Goal: Navigation & Orientation: Find specific page/section

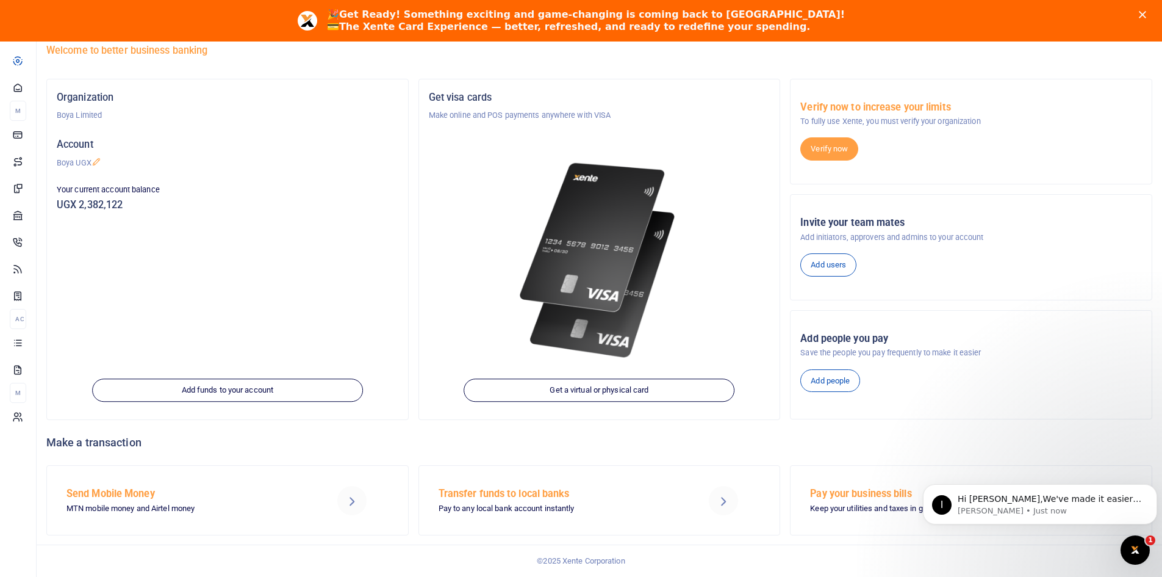
scroll to position [68, 0]
click at [1131, 550] on icon "Open Intercom Messenger" at bounding box center [1134, 548] width 20 height 20
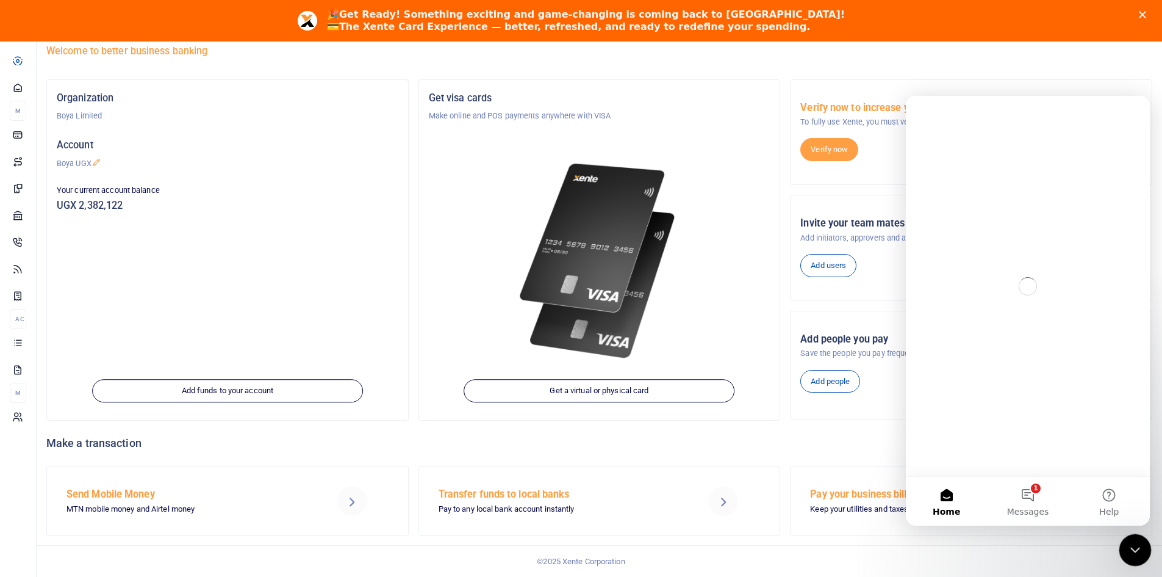
scroll to position [0, 0]
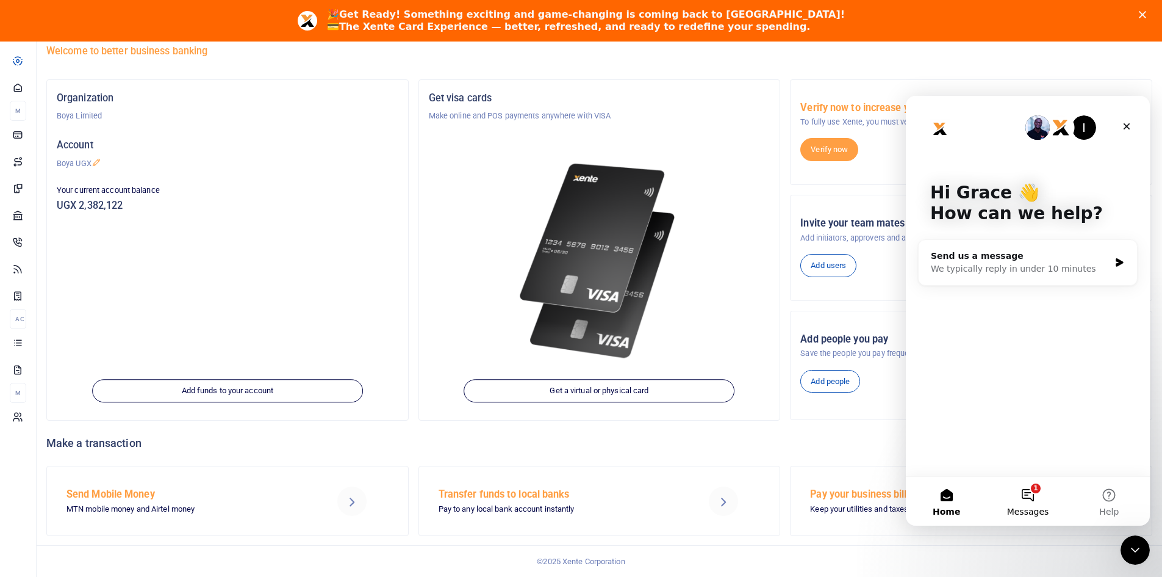
click at [1028, 500] on button "1 Messages" at bounding box center [1027, 501] width 81 height 49
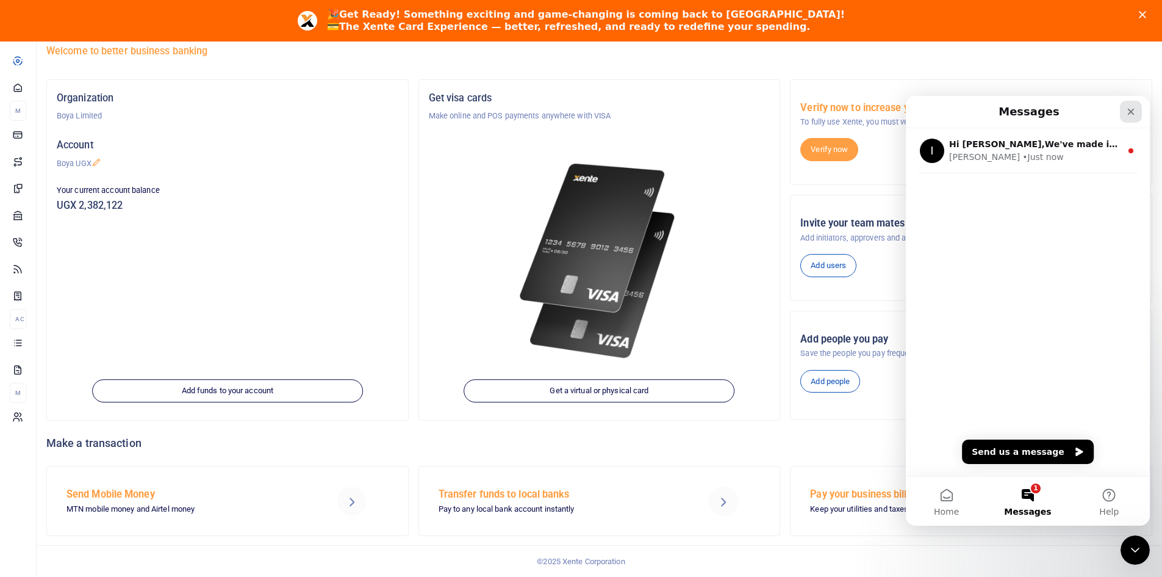
click at [1131, 116] on icon "Close" at bounding box center [1131, 112] width 10 height 10
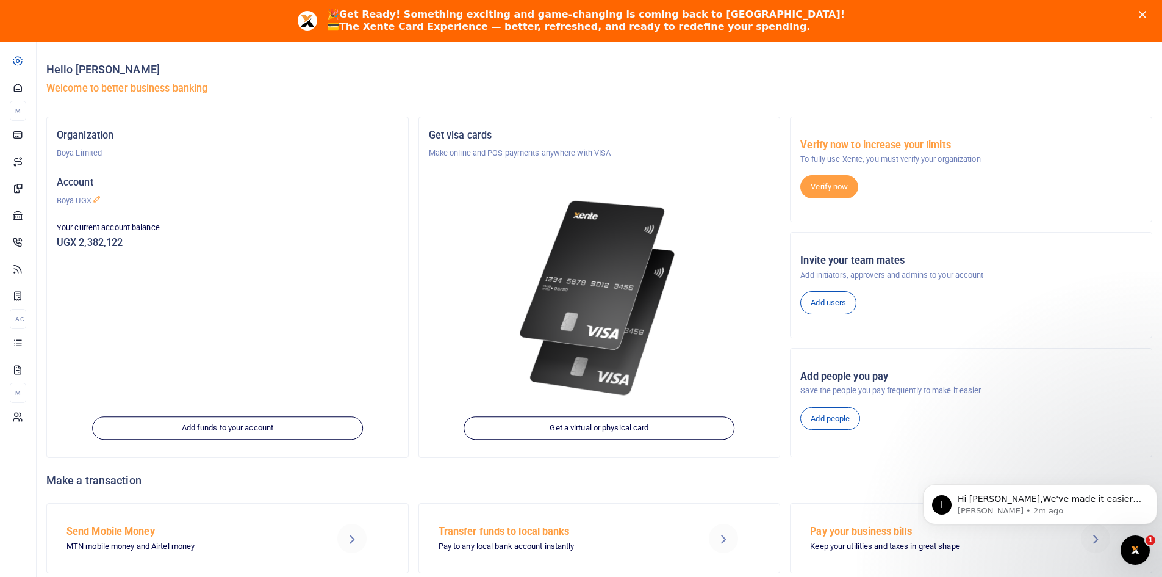
scroll to position [31, 0]
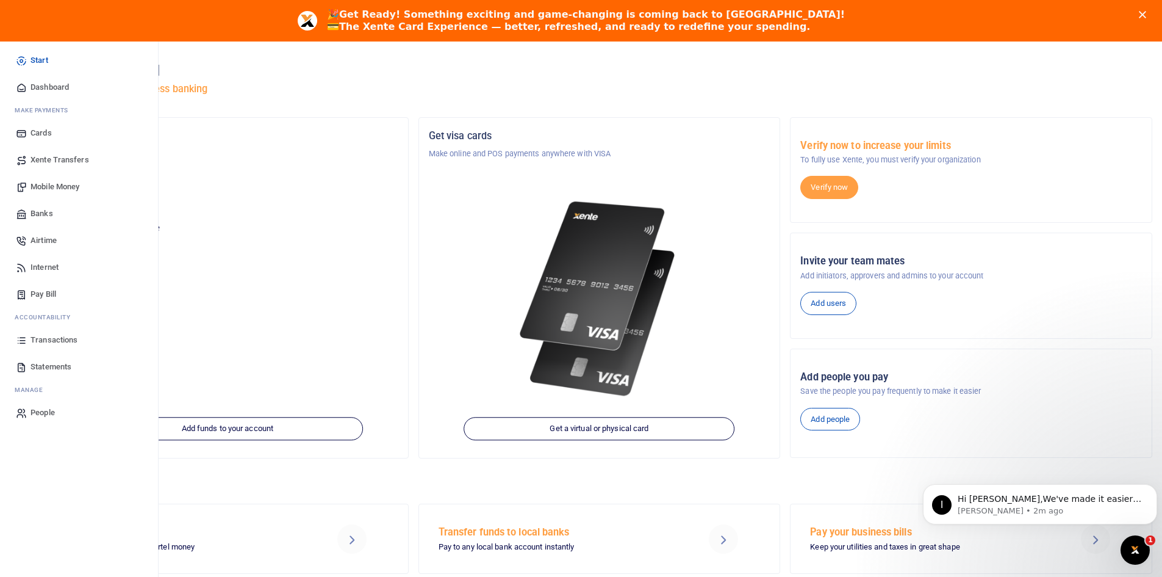
click at [85, 190] on link "Mobile Money" at bounding box center [79, 186] width 139 height 27
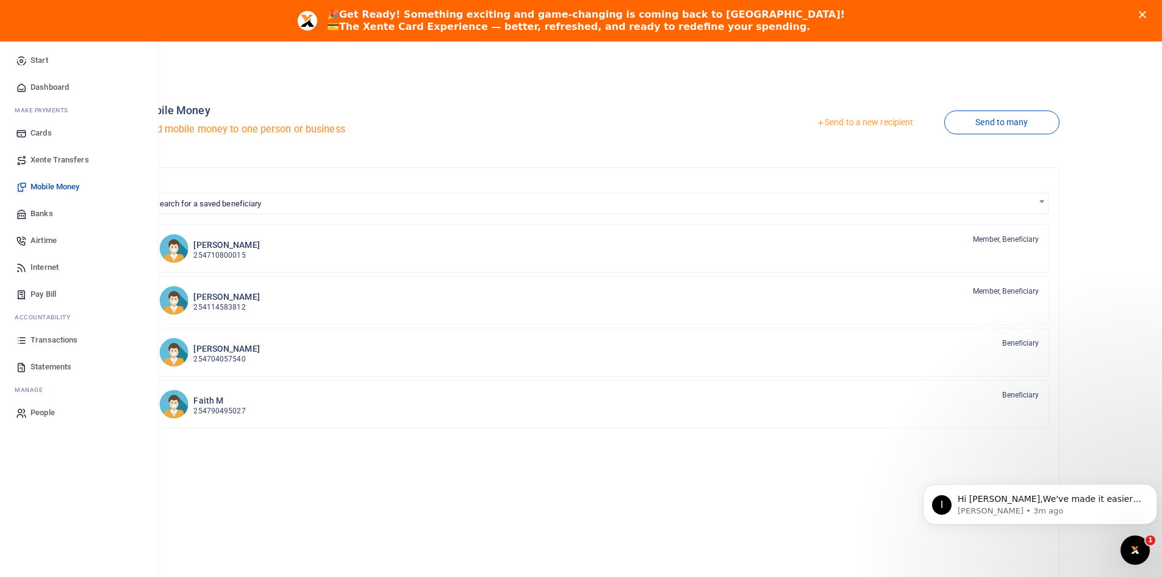
click at [49, 90] on span "Dashboard" at bounding box center [50, 87] width 38 height 12
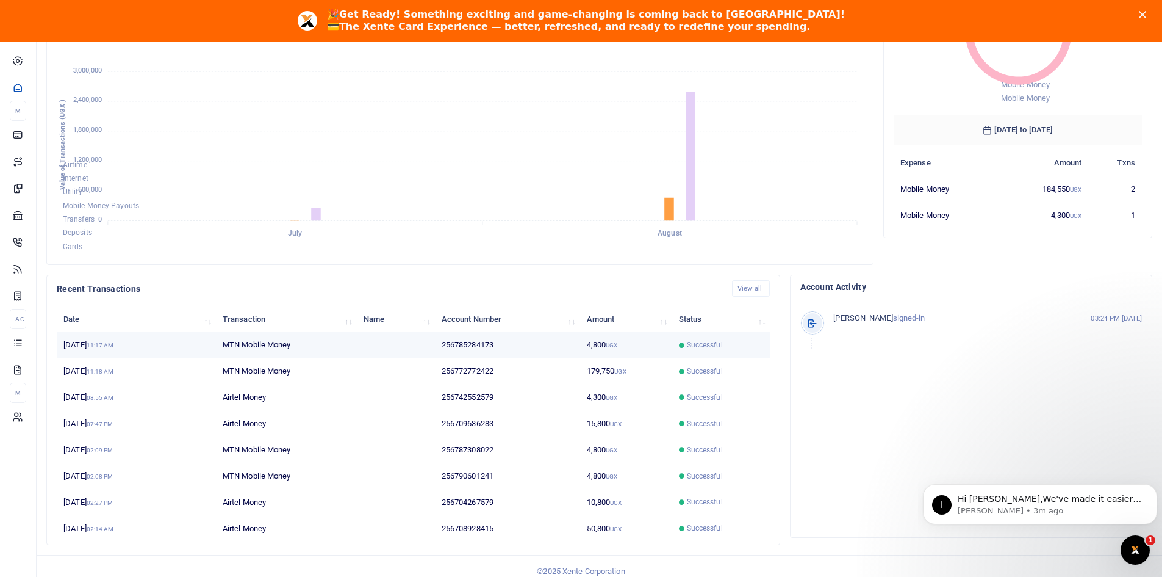
scroll to position [194, 0]
